Goal: Find specific page/section: Find specific page/section

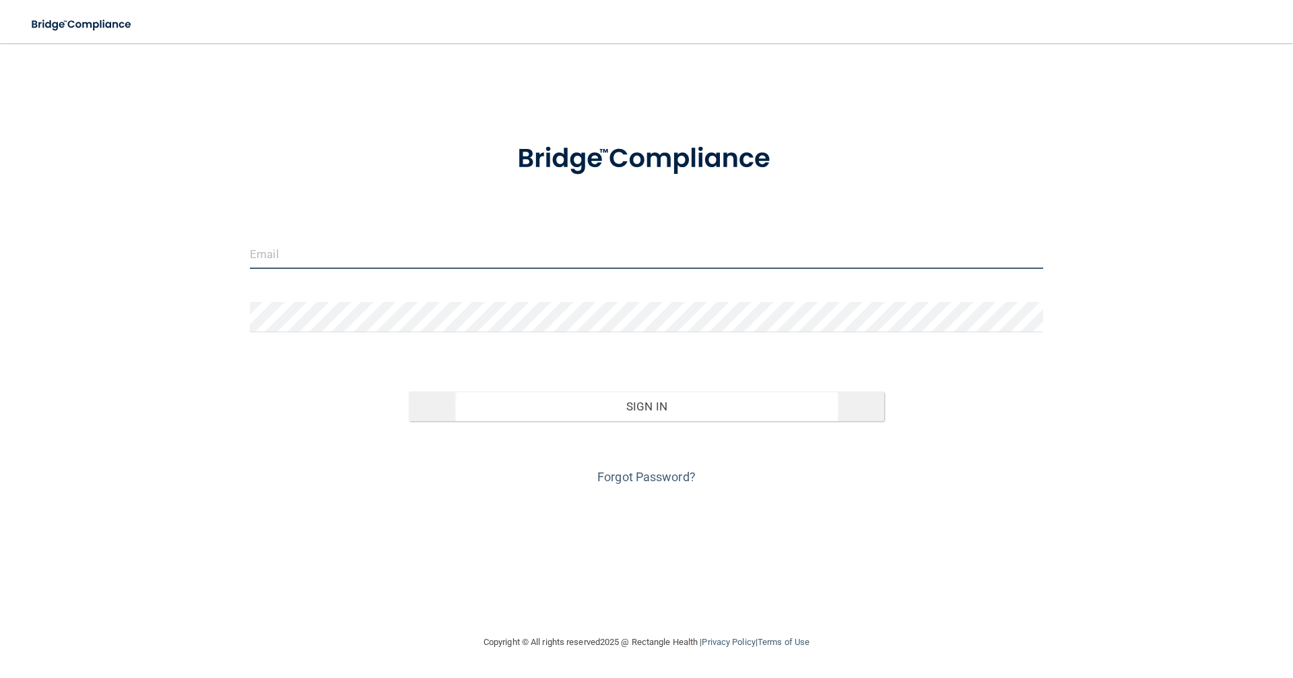
type input "[EMAIL_ADDRESS][DOMAIN_NAME]"
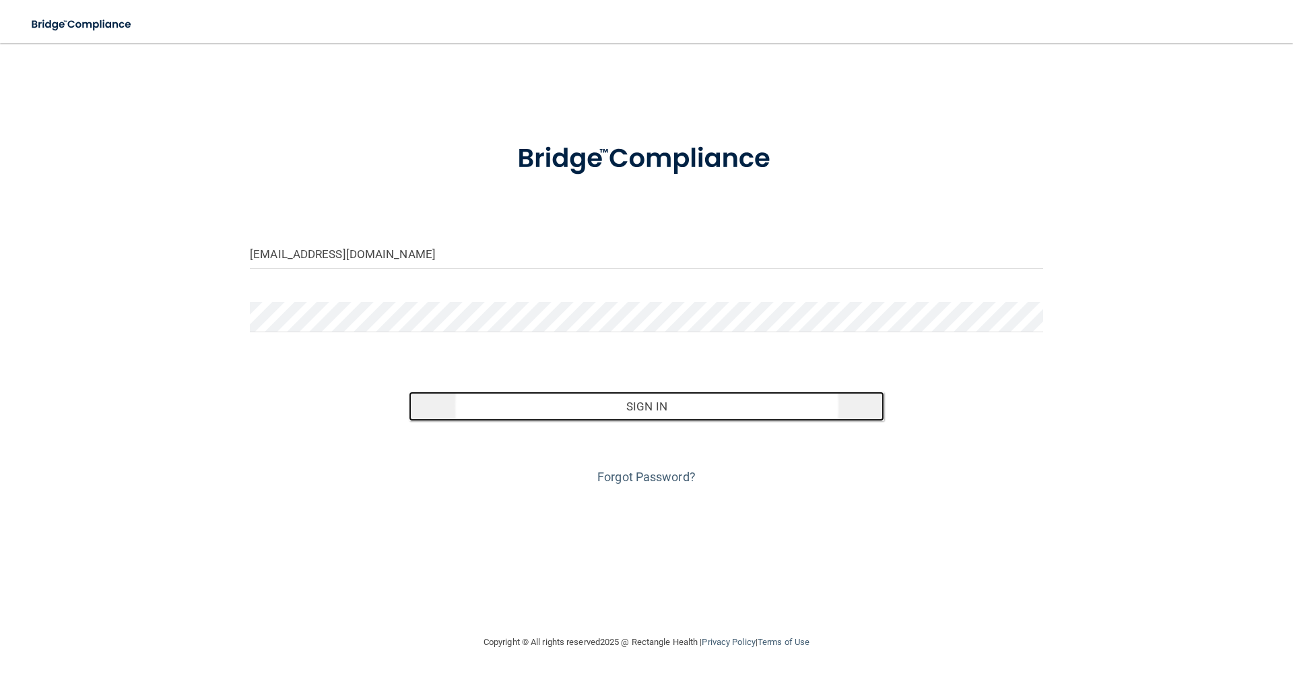
click at [648, 405] on button "Sign In" at bounding box center [647, 406] width 476 height 30
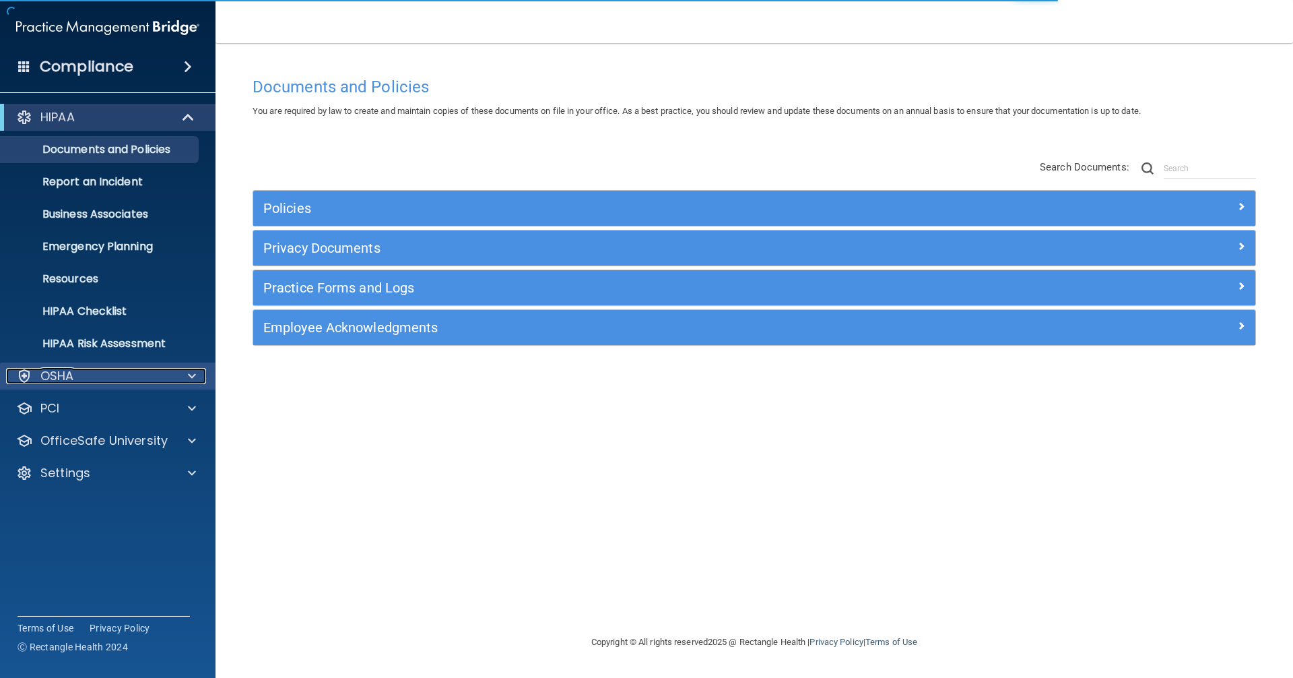
click at [104, 379] on div "OSHA" at bounding box center [89, 376] width 167 height 16
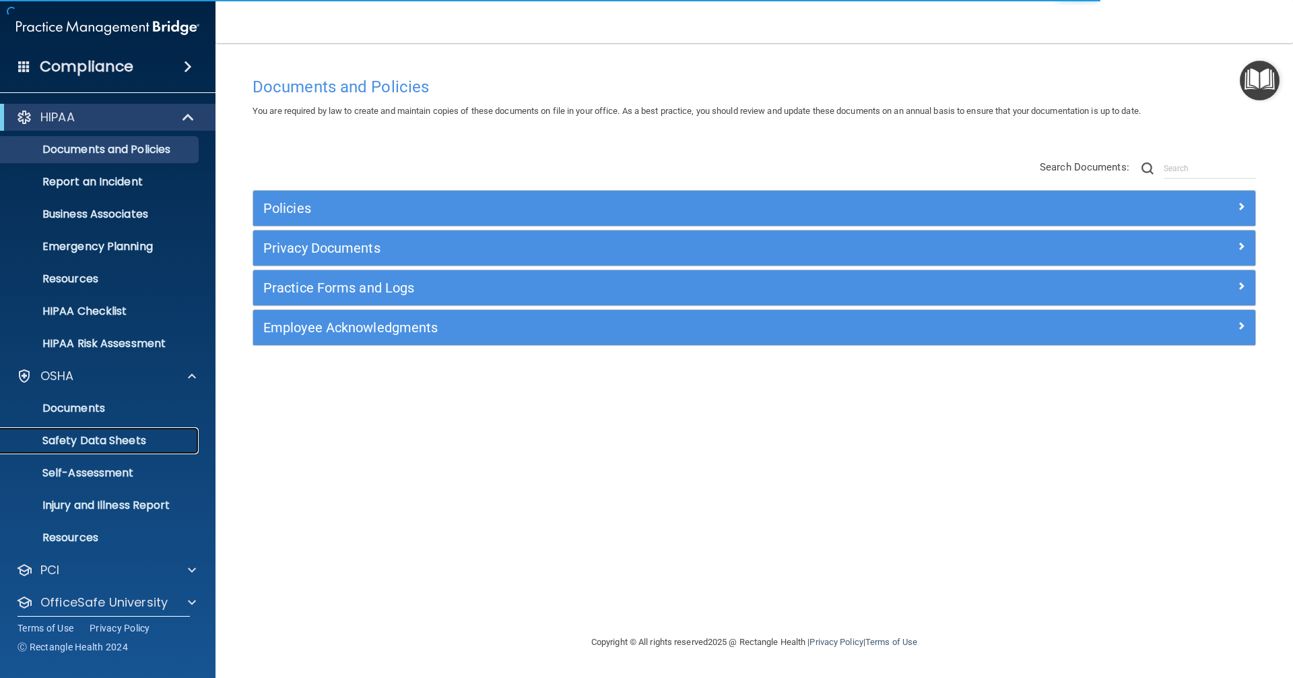
click at [90, 439] on p "Safety Data Sheets" at bounding box center [101, 440] width 184 height 13
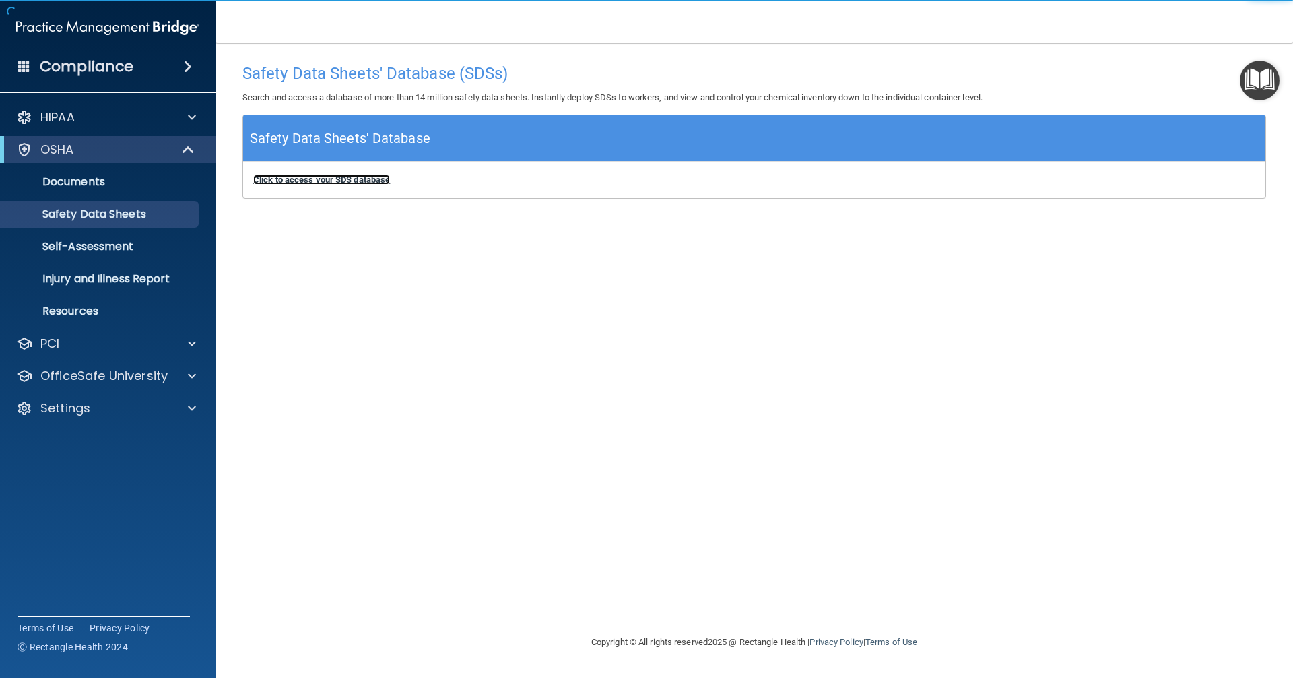
click at [345, 180] on b "Click to access your SDS database" at bounding box center [321, 179] width 137 height 10
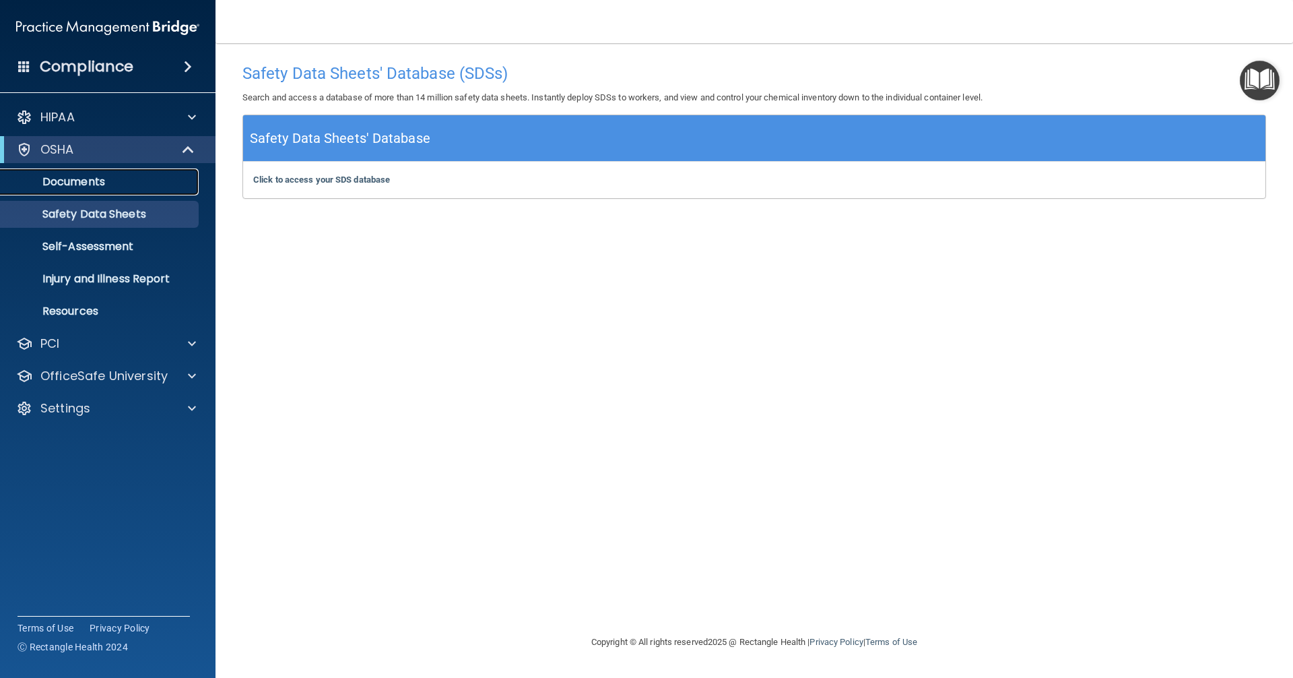
click at [97, 189] on link "Documents" at bounding box center [93, 181] width 212 height 27
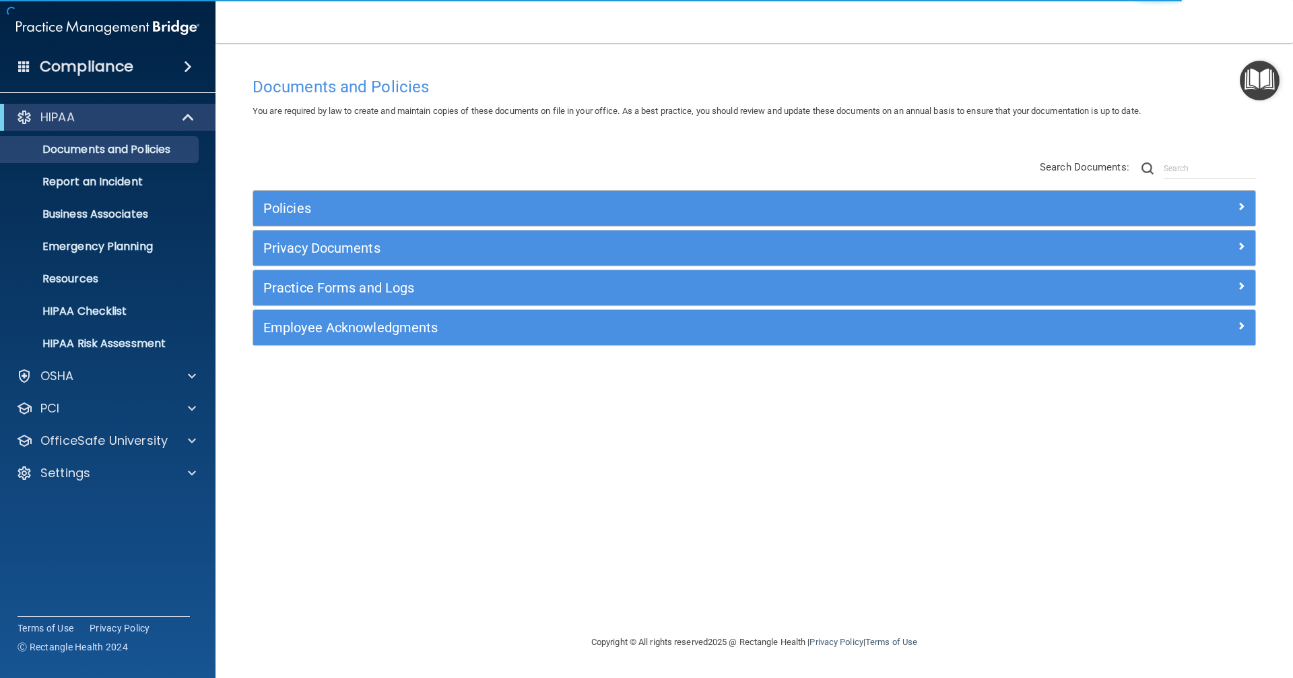
click at [358, 230] on div "Privacy Documents Manage Patient Requests and Authorizations A document generat…" at bounding box center [754, 248] width 1003 height 36
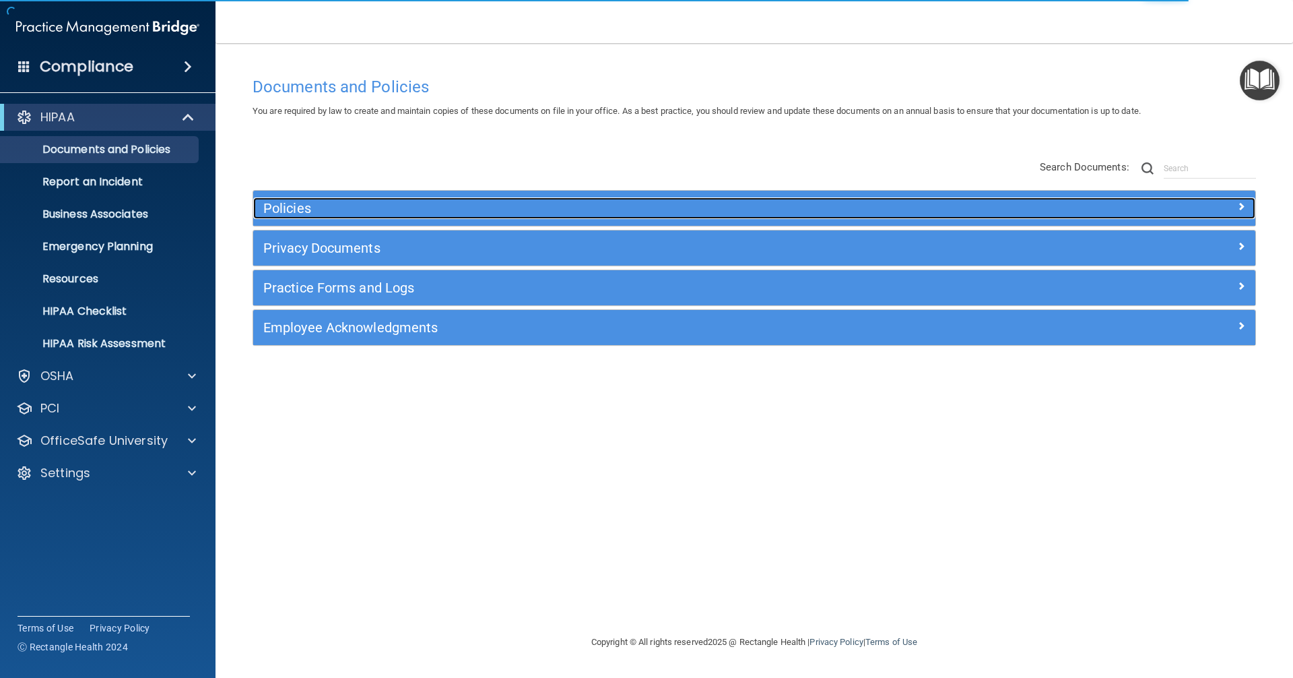
click at [359, 197] on div "Policies" at bounding box center [629, 208] width 752 height 22
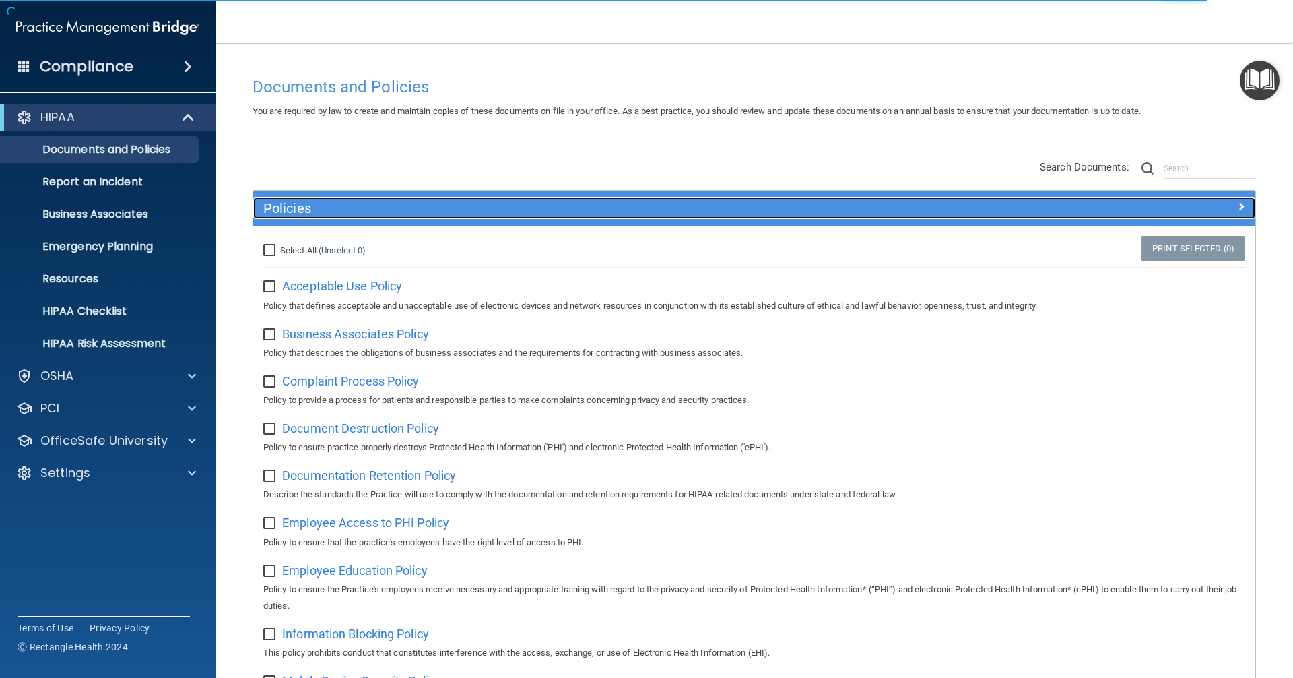
click at [359, 197] on div "Policies" at bounding box center [629, 208] width 752 height 22
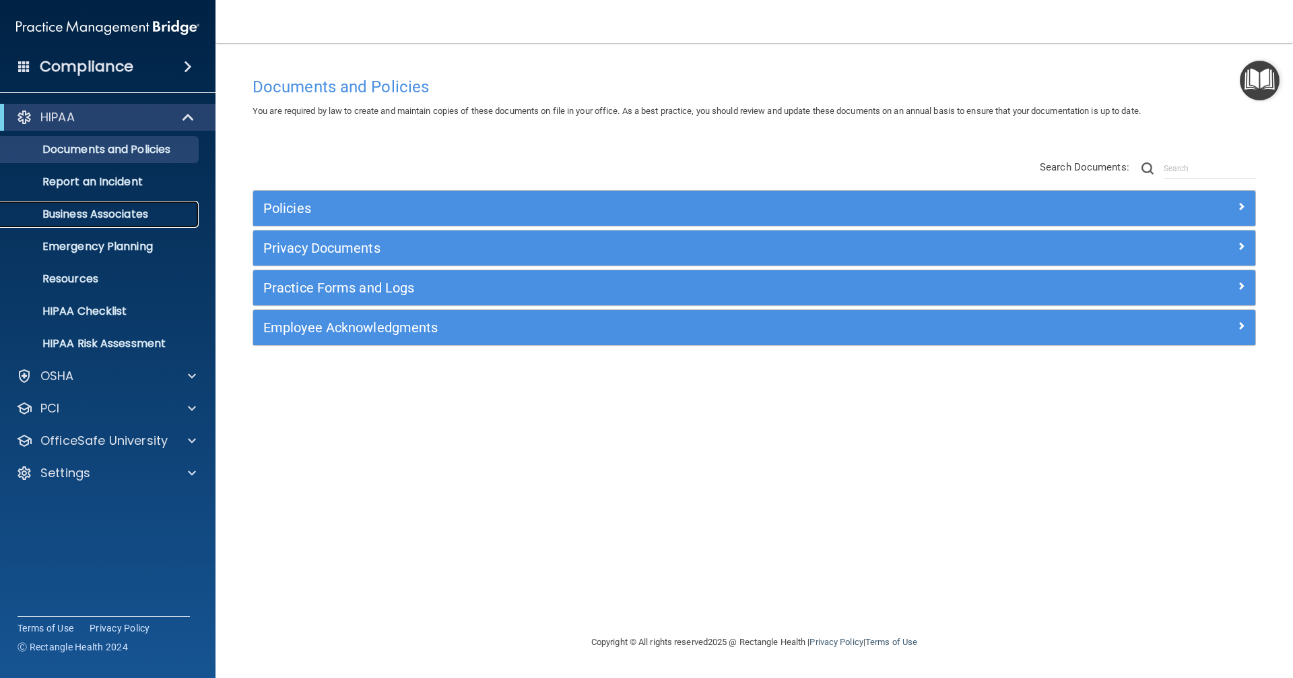
click at [114, 209] on p "Business Associates" at bounding box center [101, 213] width 184 height 13
